Goal: Transaction & Acquisition: Book appointment/travel/reservation

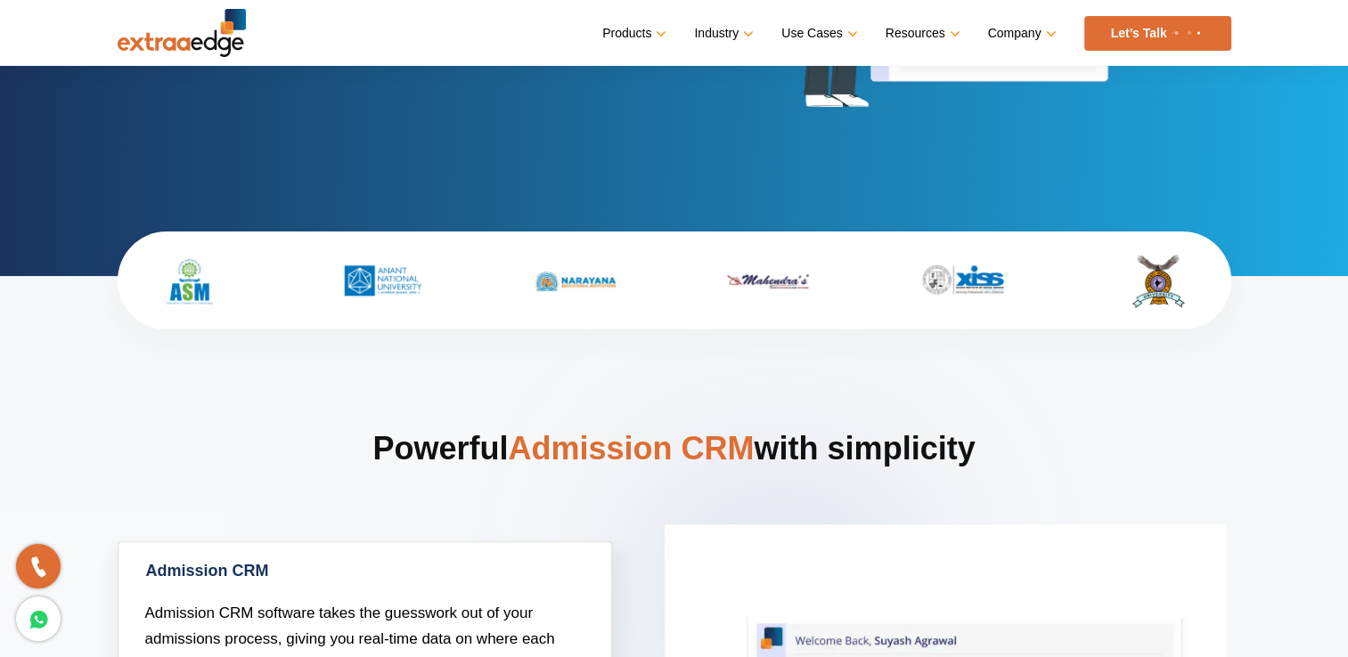
scroll to position [445, 0]
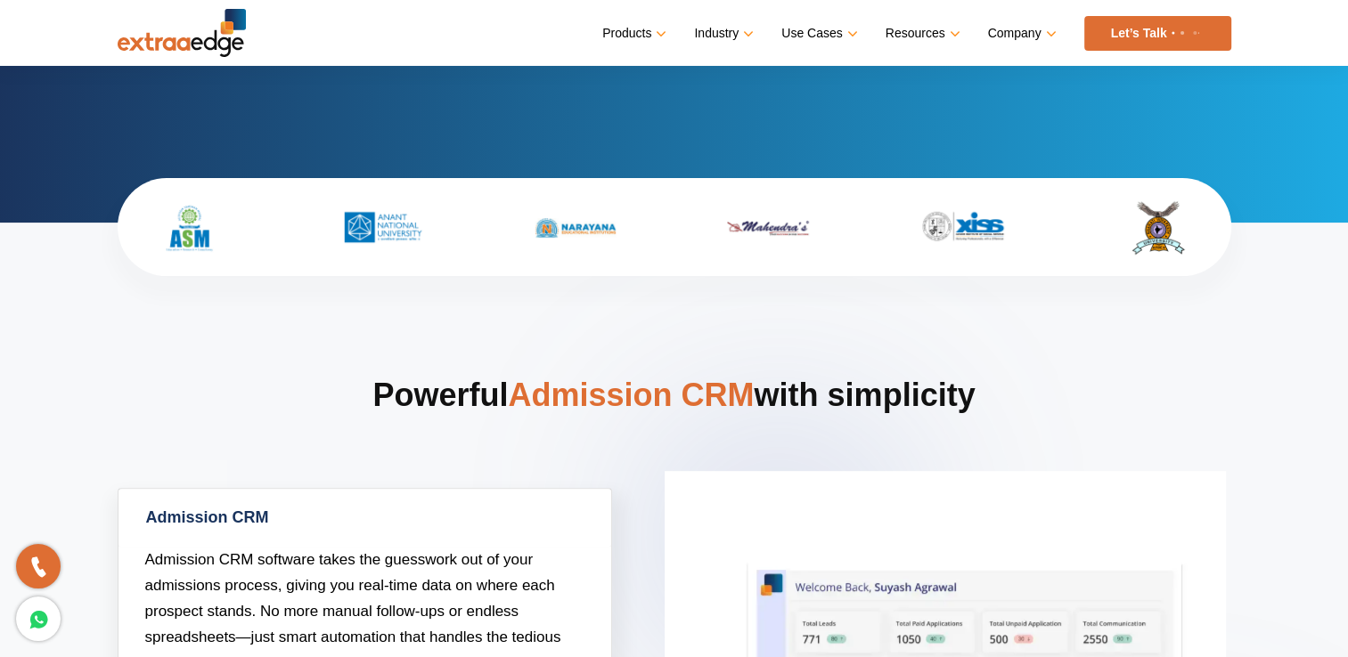
click at [1172, 38] on link "Let’s Talk" at bounding box center [1157, 33] width 147 height 35
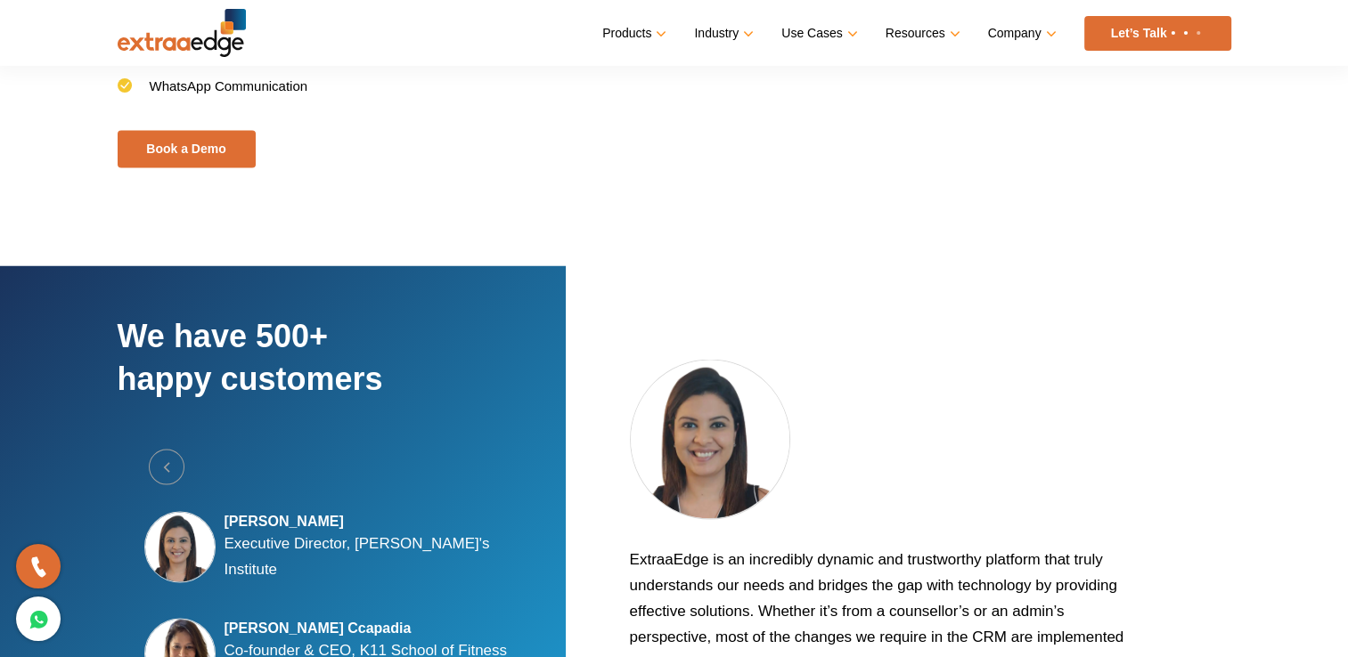
scroll to position [4340, 0]
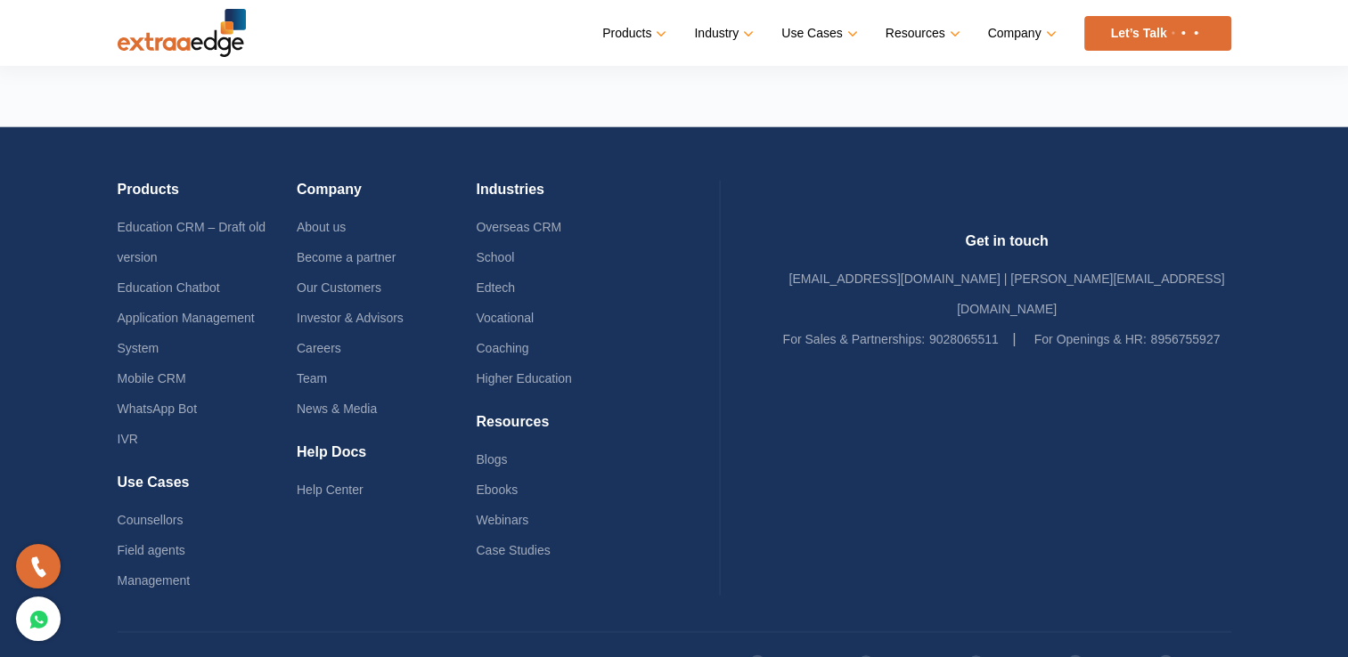
click at [1200, 649] on link "Linkedin" at bounding box center [1193, 664] width 75 height 30
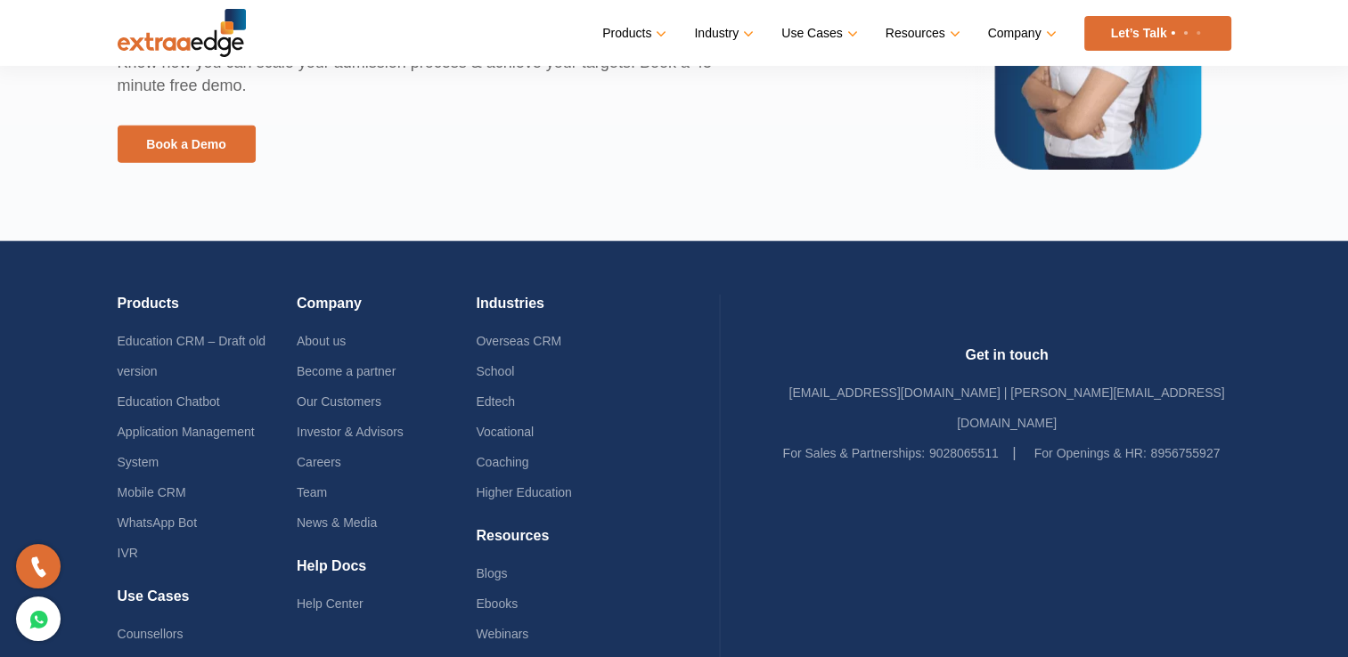
scroll to position [4289, 0]
